Goal: Transaction & Acquisition: Subscribe to service/newsletter

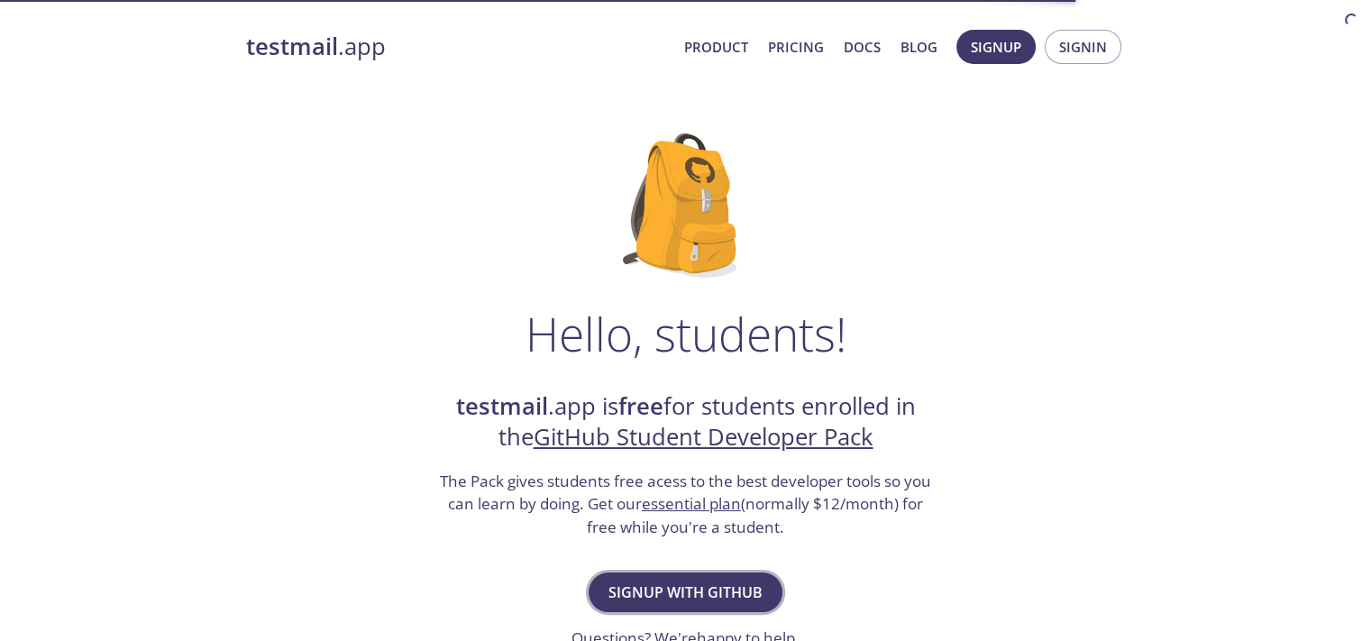
click at [715, 581] on span "Signup with GitHub" at bounding box center [685, 592] width 154 height 25
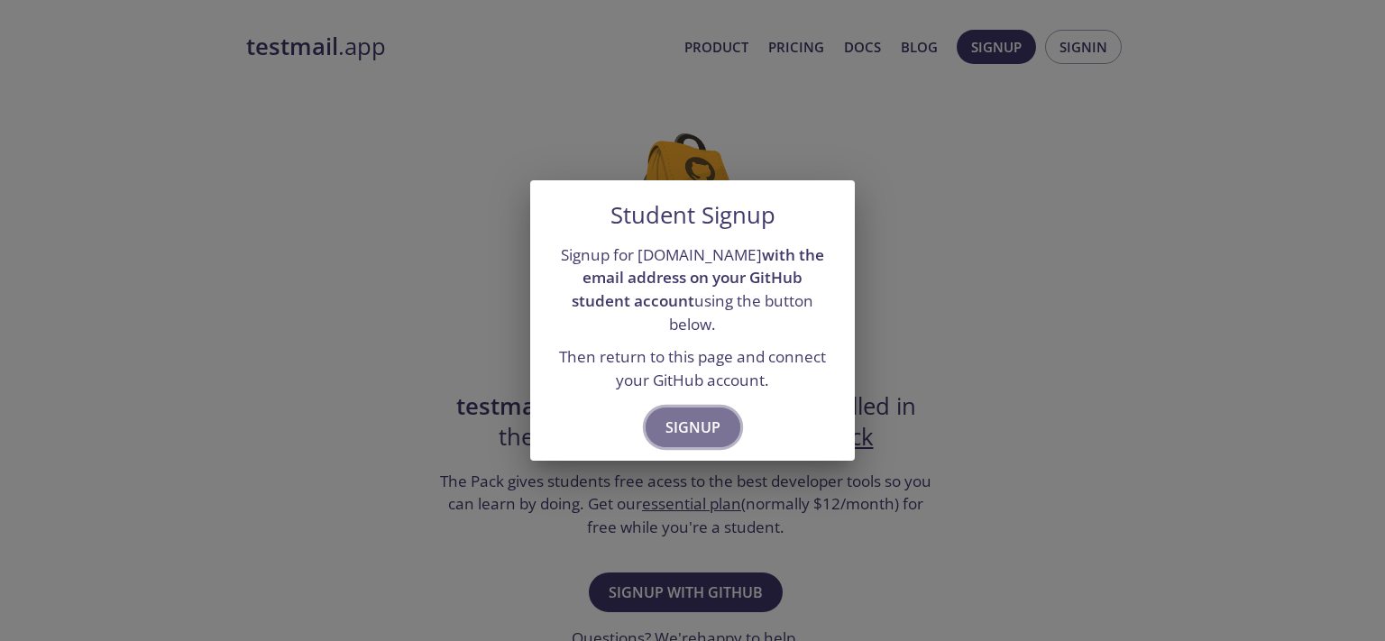
click at [686, 426] on span "Signup" at bounding box center [692, 427] width 55 height 25
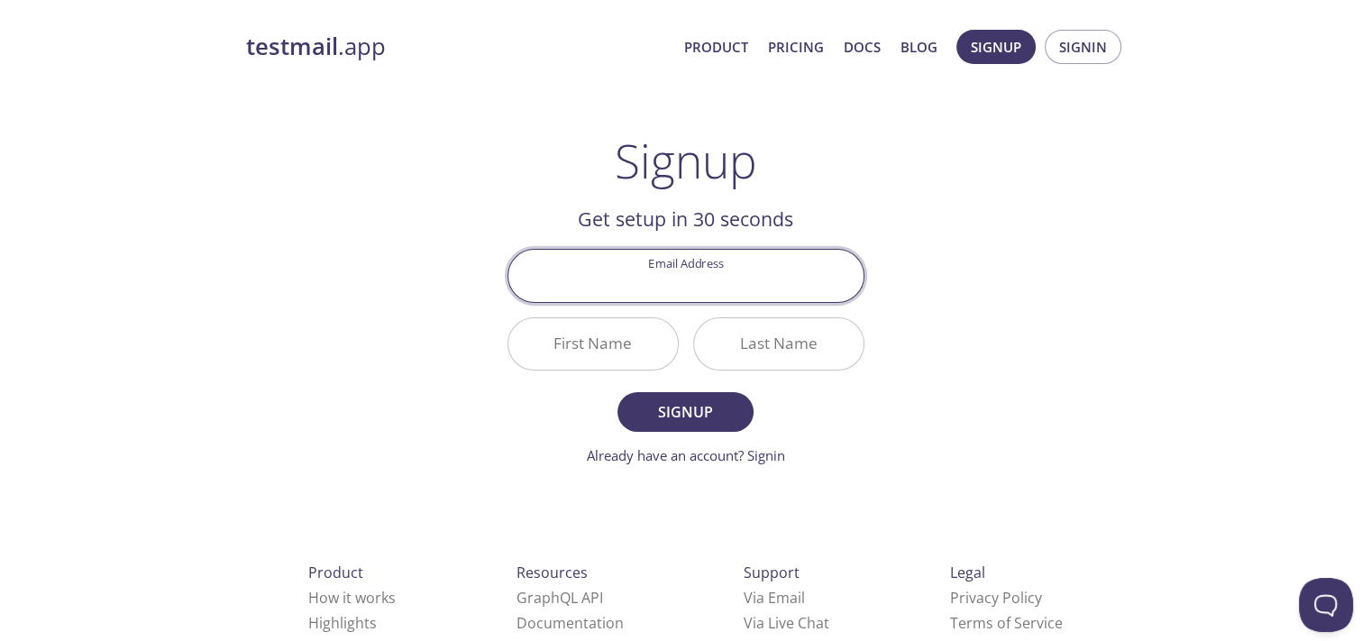
click at [680, 279] on input "Email Address" at bounding box center [685, 275] width 355 height 51
type input "[EMAIL_ADDRESS][DOMAIN_NAME]"
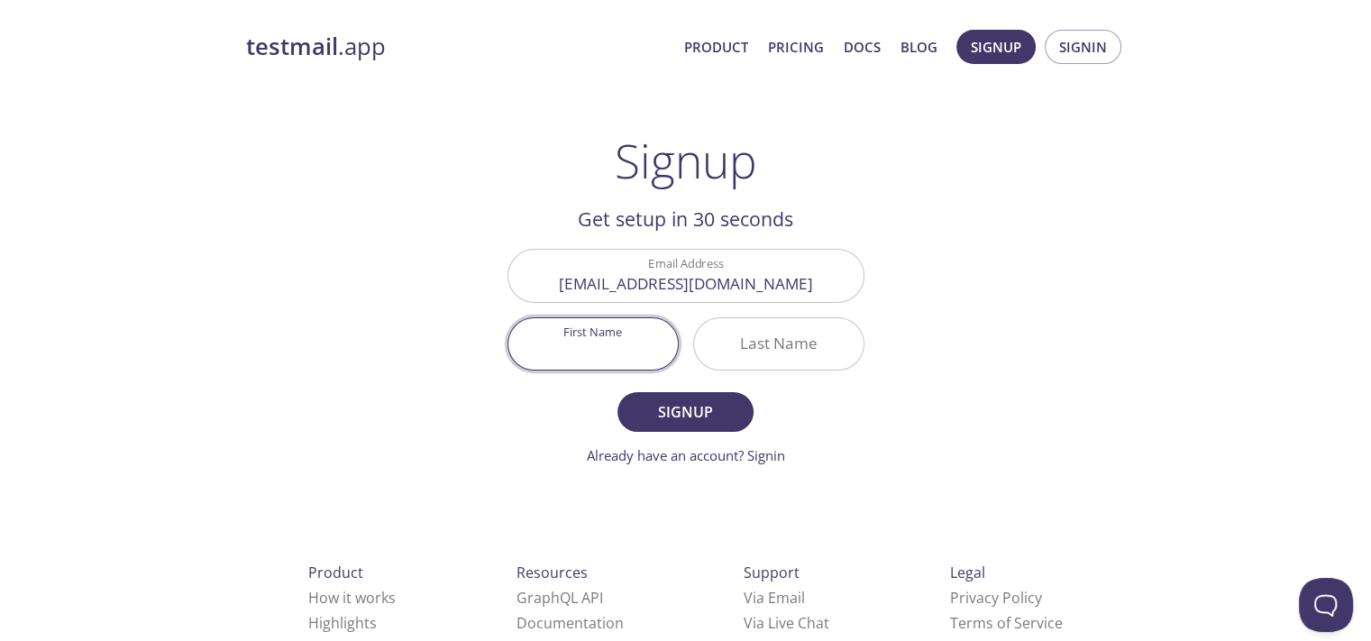
click at [596, 334] on input "First Name" at bounding box center [592, 343] width 169 height 51
type input "[PERSON_NAME]"
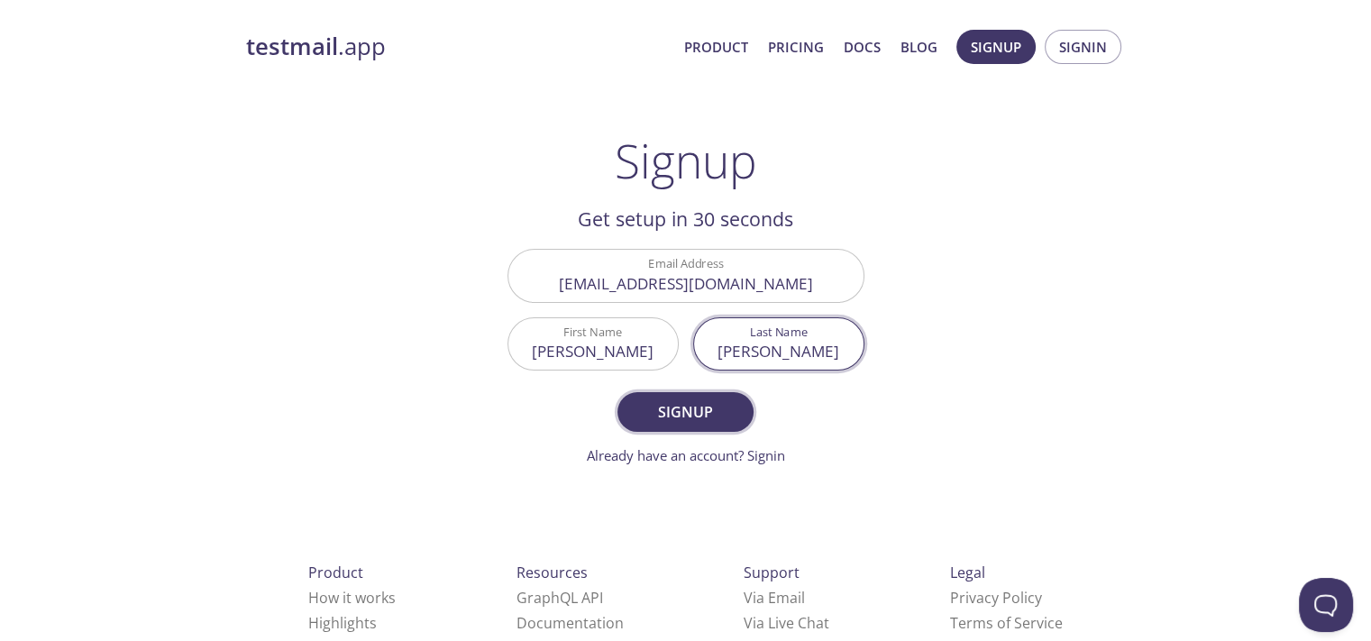
type input "[PERSON_NAME]"
click at [658, 419] on span "Signup" at bounding box center [685, 411] width 96 height 25
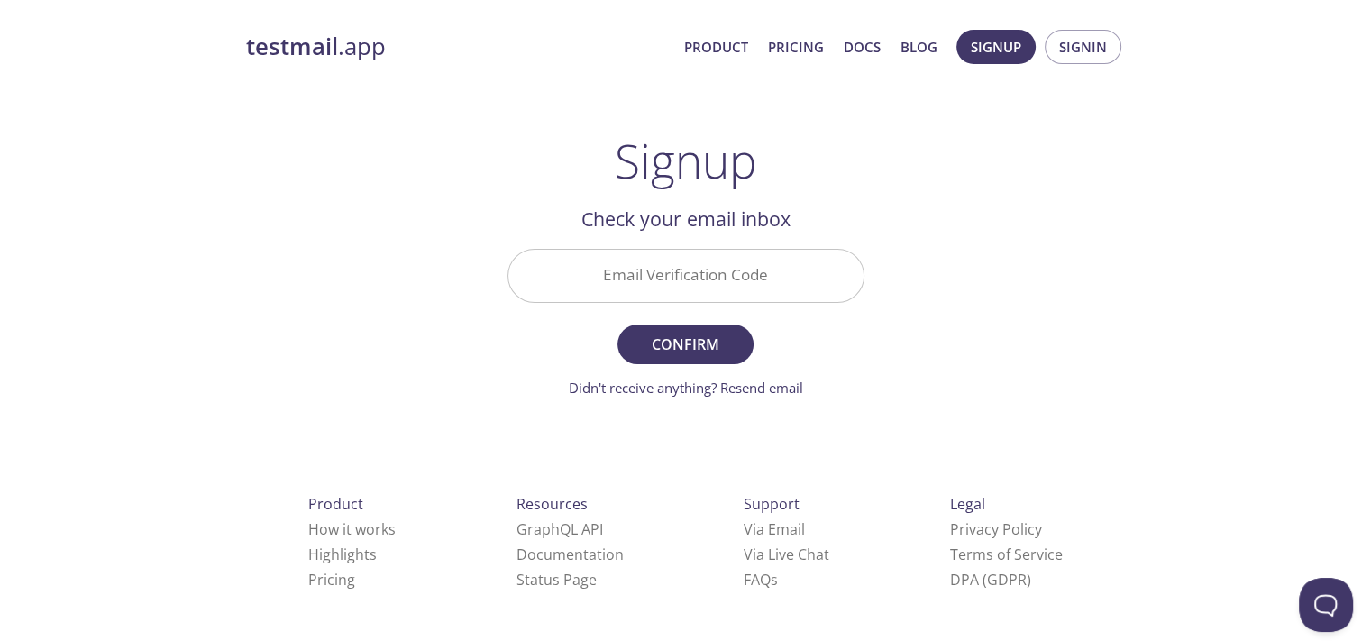
click at [652, 273] on input "Email Verification Code" at bounding box center [685, 275] width 355 height 51
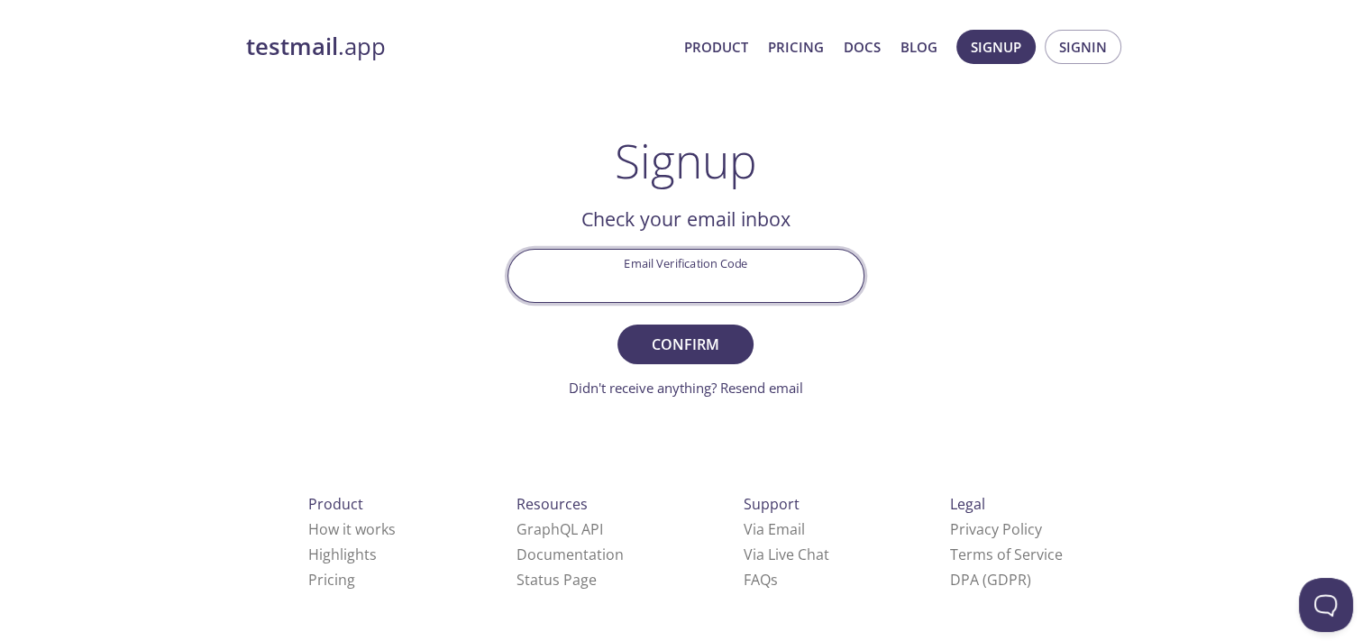
paste input "JRT4JR7"
type input "JRT4JR7"
click at [725, 343] on span "Confirm" at bounding box center [685, 344] width 96 height 25
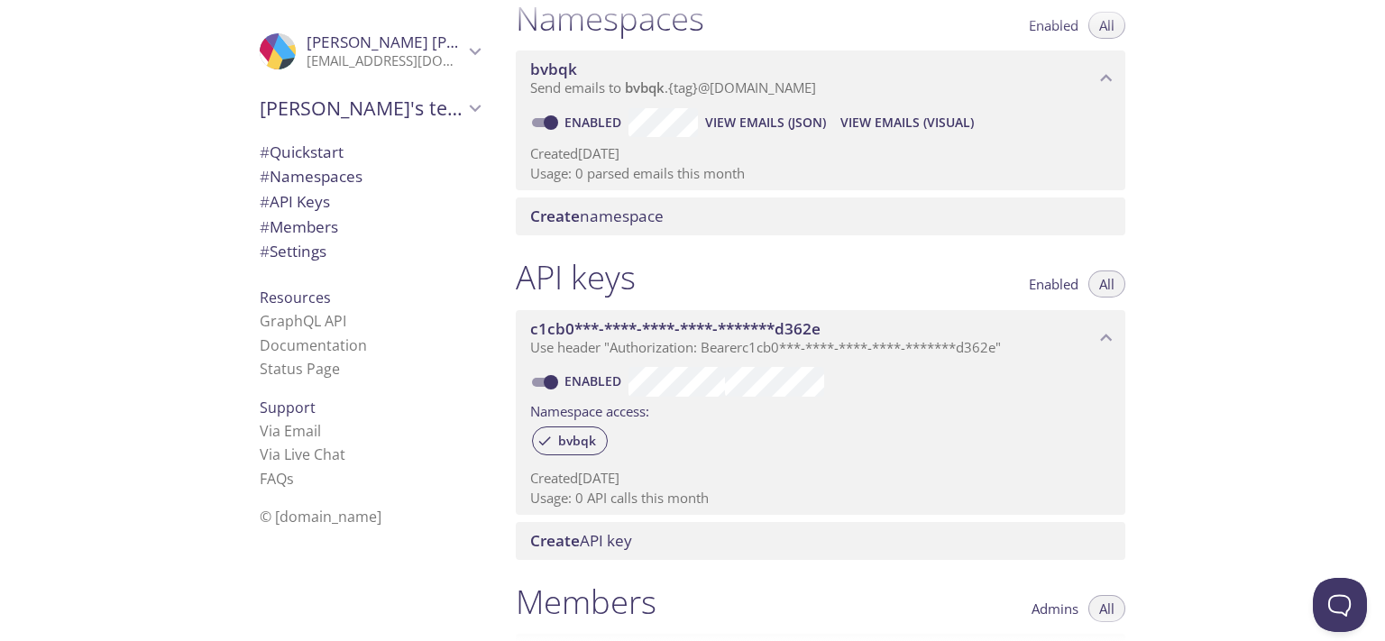
scroll to position [221, 0]
